Goal: Task Accomplishment & Management: Use online tool/utility

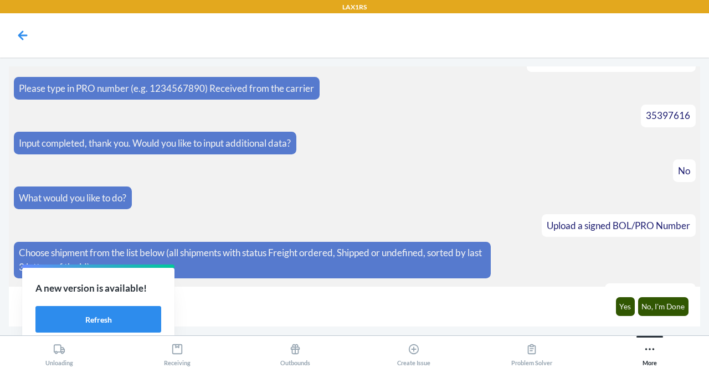
scroll to position [381, 0]
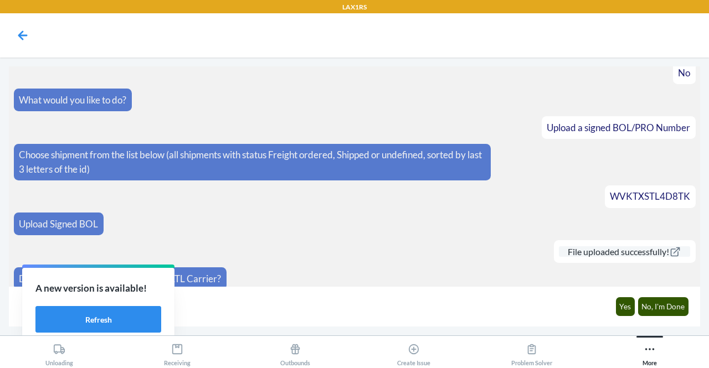
click at [670, 247] on icon at bounding box center [675, 252] width 12 height 11
click at [619, 307] on button "Yes" at bounding box center [625, 306] width 19 height 19
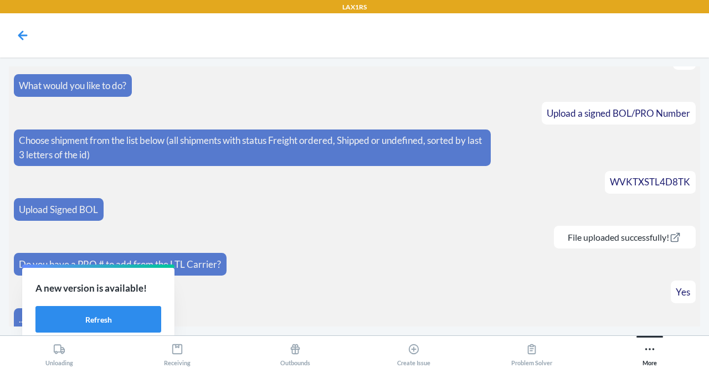
scroll to position [419, 0]
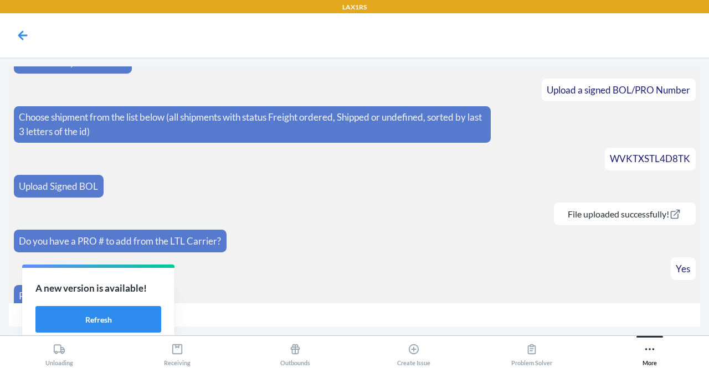
click at [275, 324] on input "text" at bounding box center [354, 316] width 691 height 24
drag, startPoint x: 43, startPoint y: 286, endPoint x: 165, endPoint y: 283, distance: 121.9
click at [165, 283] on div "A new version is available! Refresh" at bounding box center [98, 307] width 152 height 79
click at [161, 283] on div "A new version is available! Refresh" at bounding box center [98, 307] width 152 height 79
click at [224, 230] on div "Do you have a PRO # to add from the LTL Carrier?" at bounding box center [120, 241] width 213 height 23
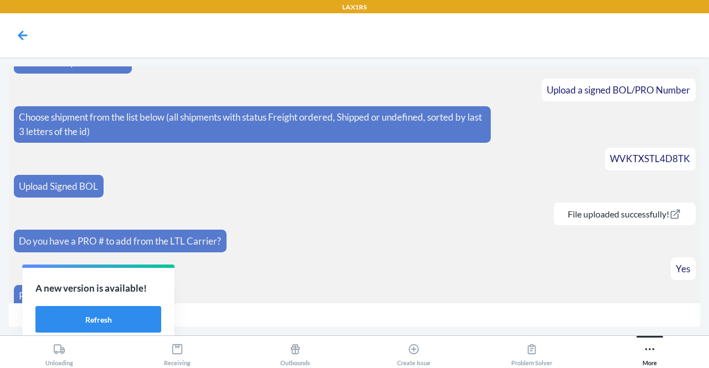
click at [643, 220] on section "What would you like to do? Upload a signed BOL/PRO Number Choose shipment from …" at bounding box center [354, 184] width 691 height 237
click at [241, 316] on input "text" at bounding box center [354, 316] width 691 height 24
type input "XPO"
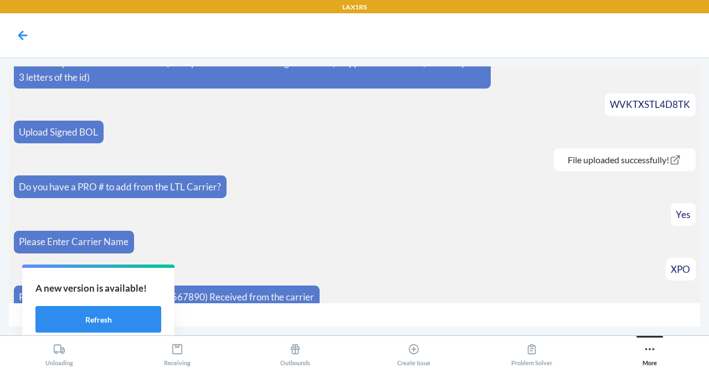
click at [656, 304] on input "text" at bounding box center [354, 316] width 691 height 24
type input "674786700"
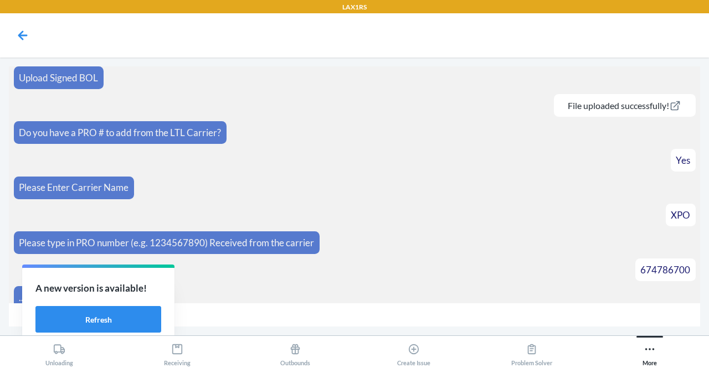
scroll to position [543, 0]
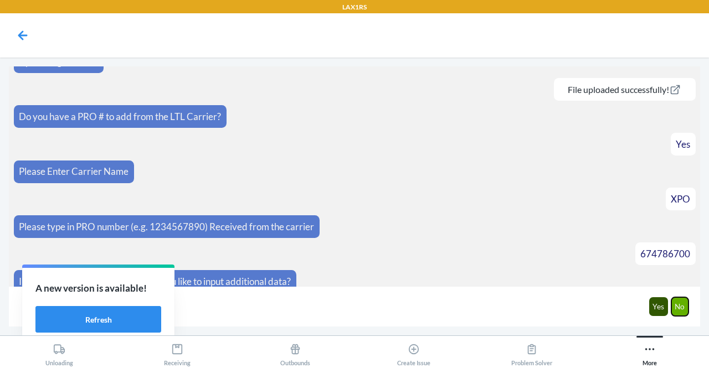
click at [681, 312] on button "No" at bounding box center [680, 306] width 18 height 19
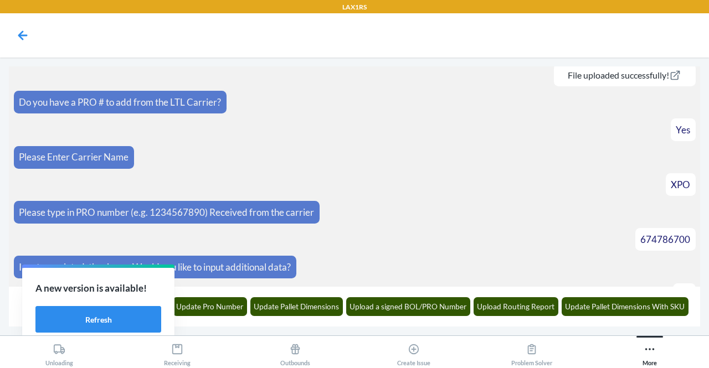
scroll to position [598, 0]
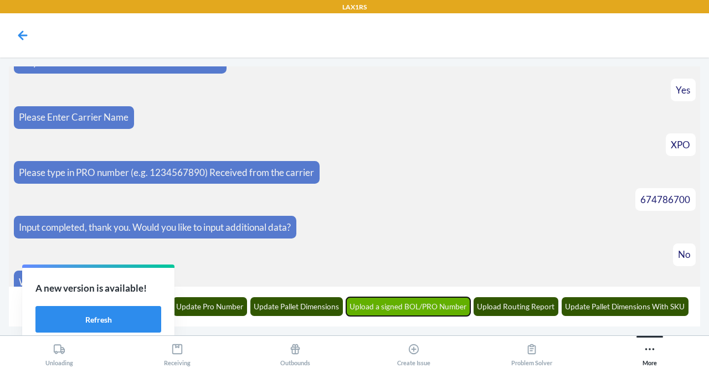
click at [425, 311] on button "Upload a signed BOL/PRO Number" at bounding box center [408, 306] width 125 height 19
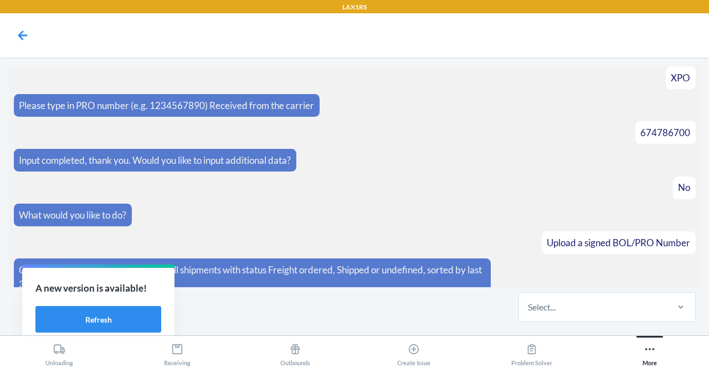
scroll to position [665, 0]
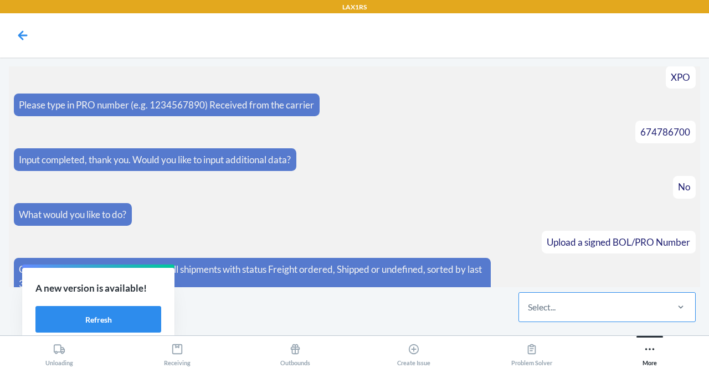
click at [584, 311] on div "Select..." at bounding box center [592, 307] width 147 height 29
click at [529, 311] on input "Select..." at bounding box center [528, 307] width 1 height 13
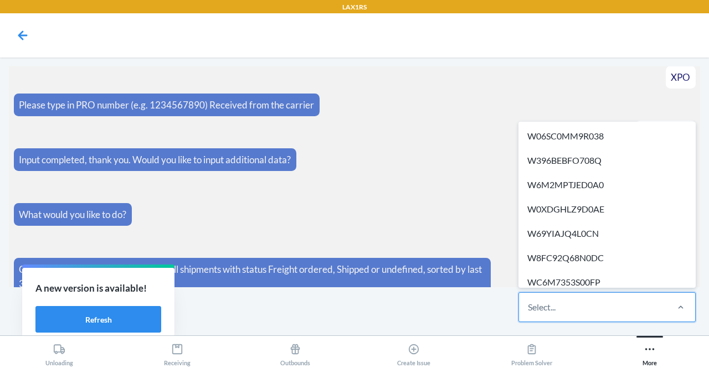
click at [132, 292] on p "A new version is available!" at bounding box center [98, 288] width 126 height 14
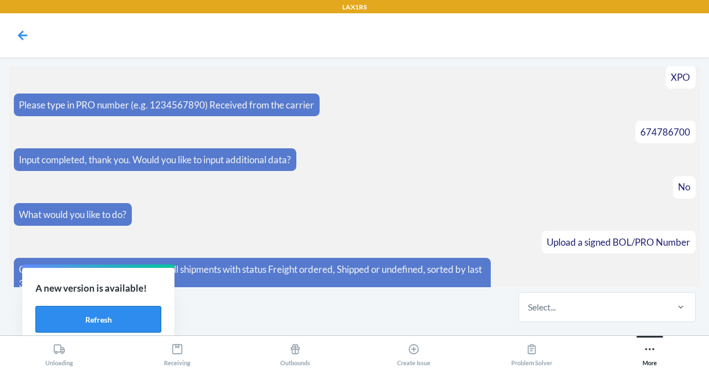
click at [138, 322] on button "Refresh" at bounding box center [98, 319] width 126 height 27
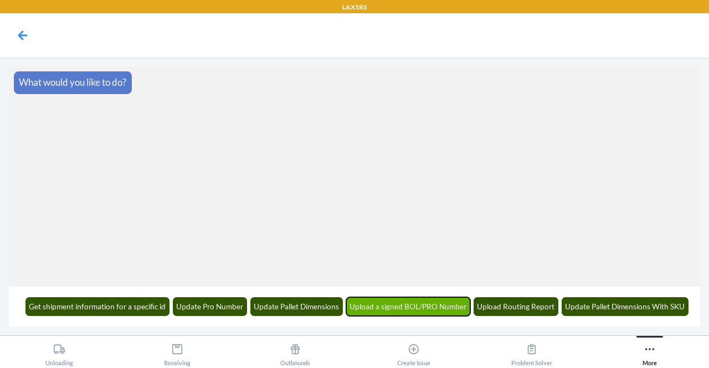
click at [361, 306] on button "Upload a signed BOL/PRO Number" at bounding box center [408, 306] width 125 height 19
